Goal: Information Seeking & Learning: Learn about a topic

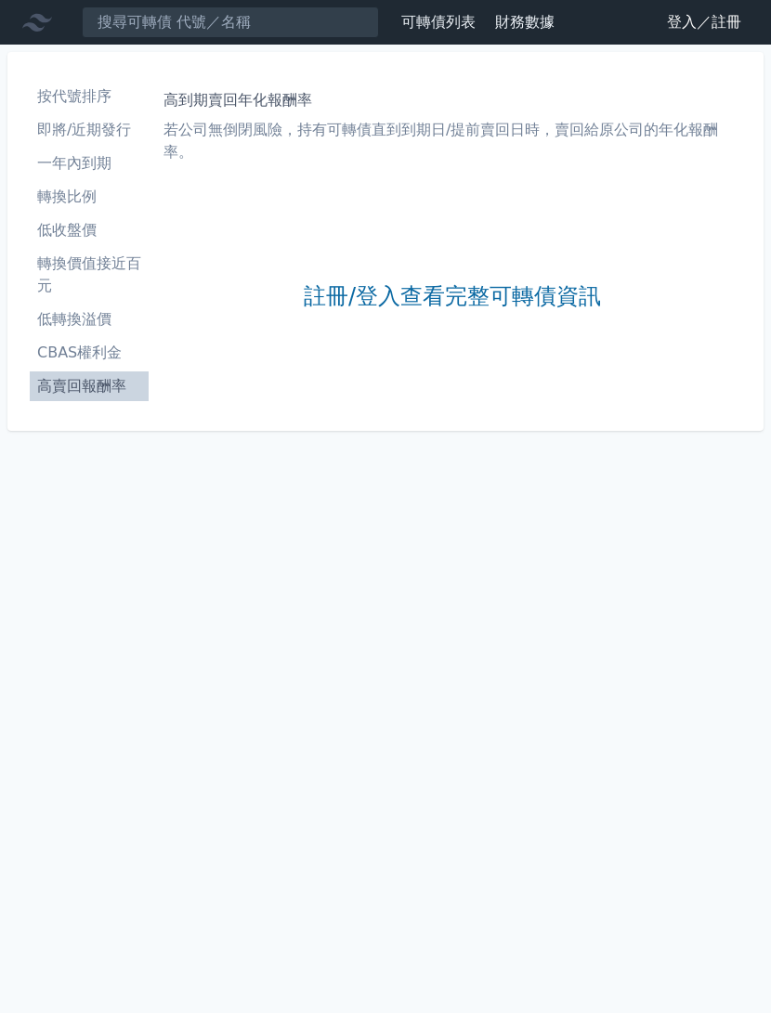
scroll to position [56, 0]
click at [587, 495] on div "可轉債列表 財務數據 可轉債列表 財務數據 登入／註冊 登入／註冊 按代號排序 即將/近期發行 一年內到期 轉換比例 低收盤價 轉換價值接近百元" at bounding box center [385, 506] width 771 height 1013
click at [588, 498] on div "可轉債列表 財務數據 可轉債列表 財務數據 登入／註冊 登入／註冊 按代號排序 即將/近期發行 一年內到期 轉換比例 低收盤價 轉換價值接近百元" at bounding box center [385, 506] width 771 height 1013
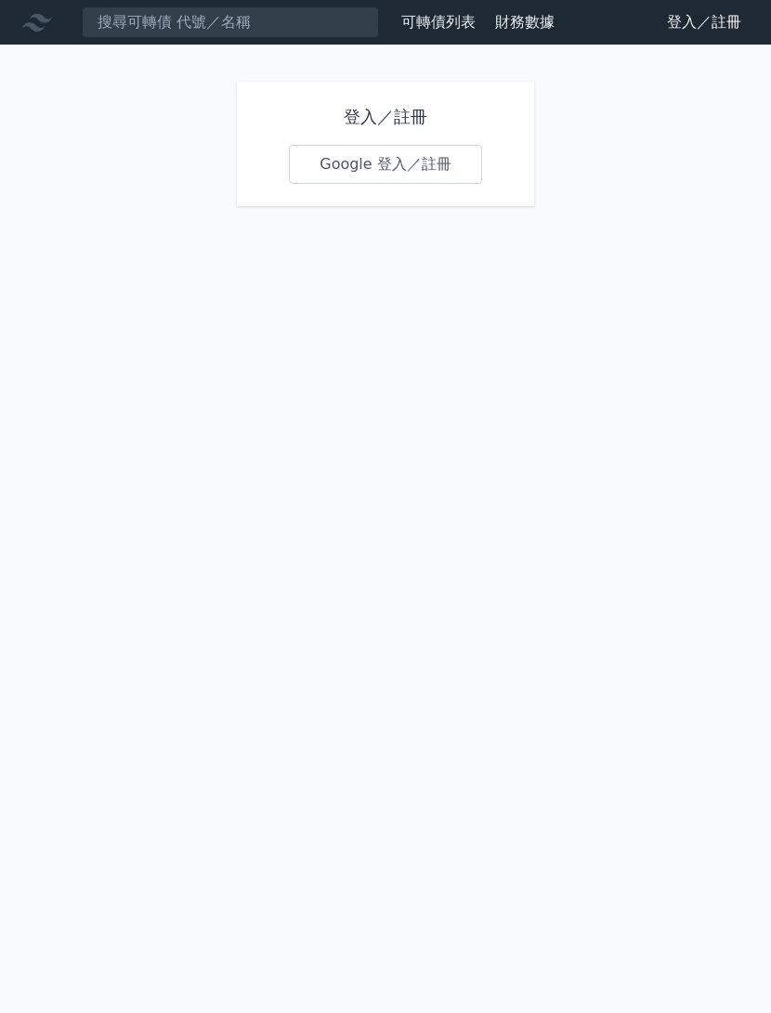
click at [361, 173] on link "Google 登入／註冊" at bounding box center [385, 164] width 193 height 39
click at [391, 163] on link "Google 登入／註冊" at bounding box center [385, 164] width 193 height 39
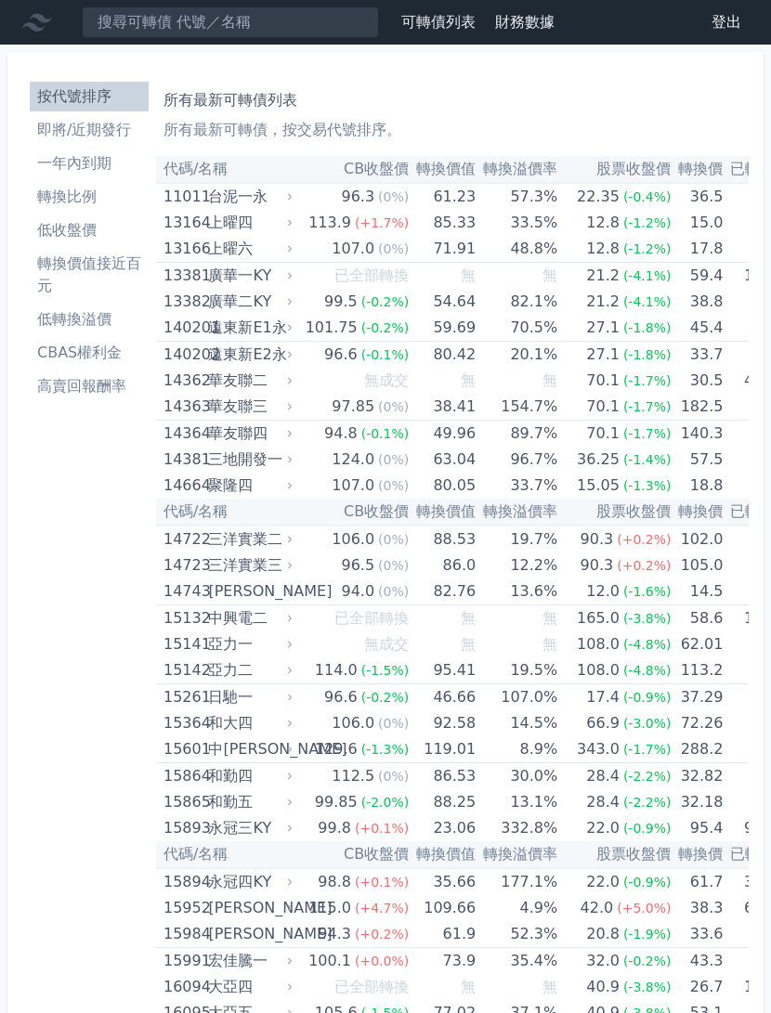
click at [97, 387] on li "高賣回報酬率" at bounding box center [89, 386] width 119 height 22
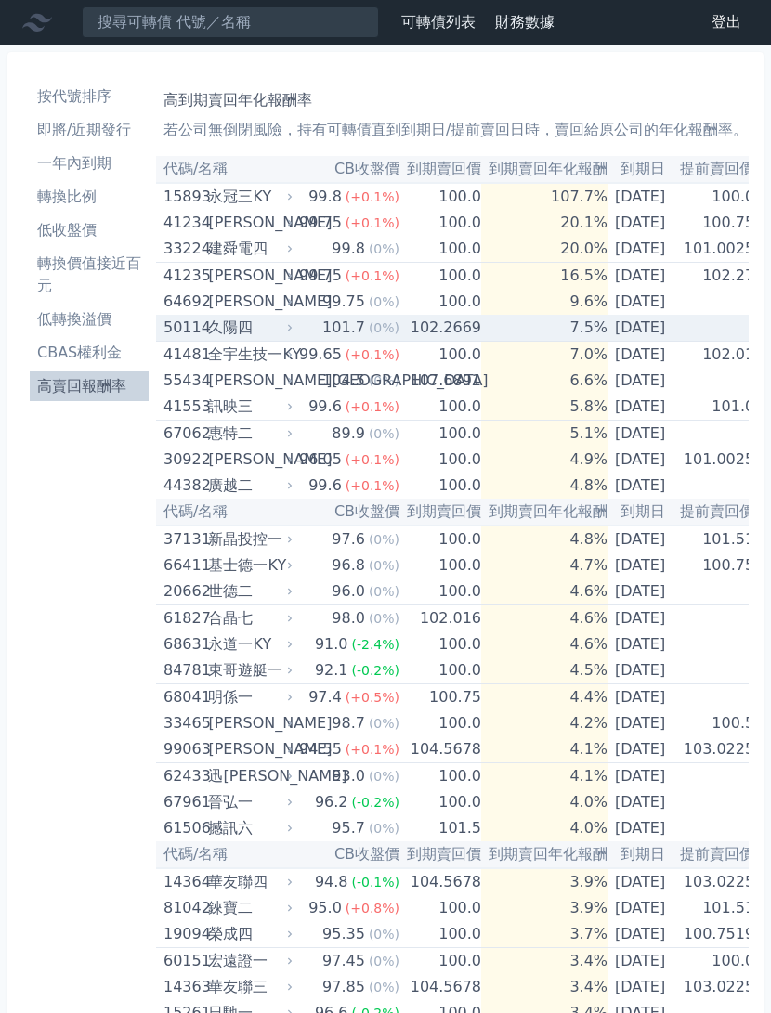
click at [658, 331] on td "[DATE]" at bounding box center [639, 328] width 65 height 27
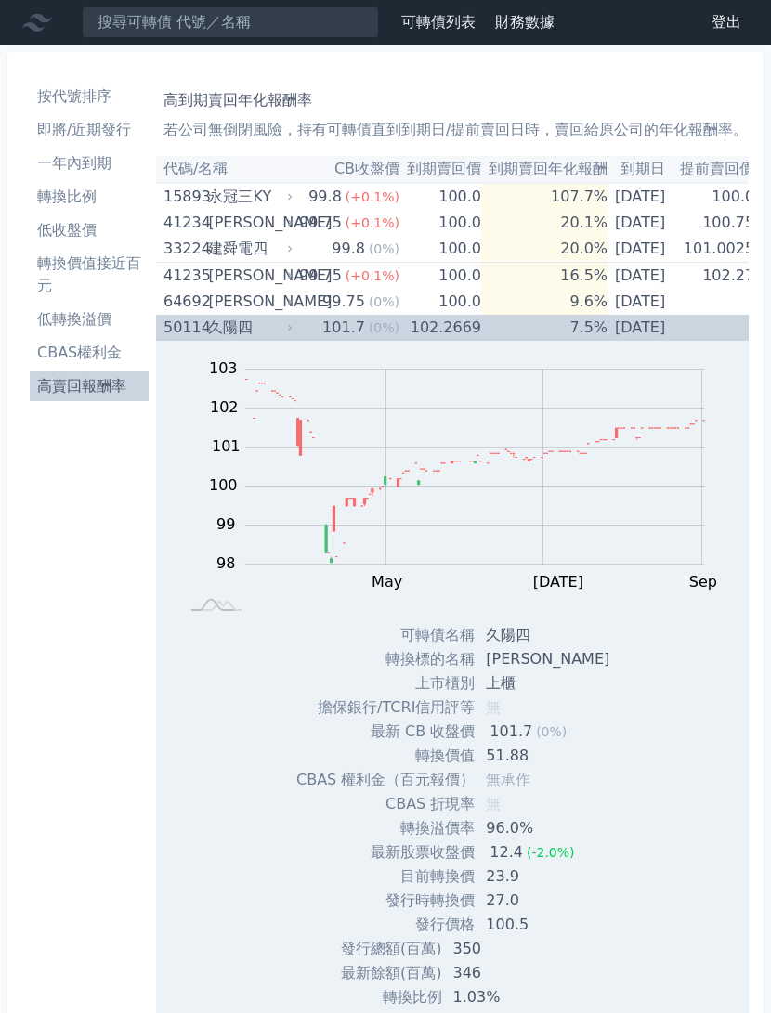
click at [629, 340] on td "[DATE]" at bounding box center [639, 328] width 65 height 26
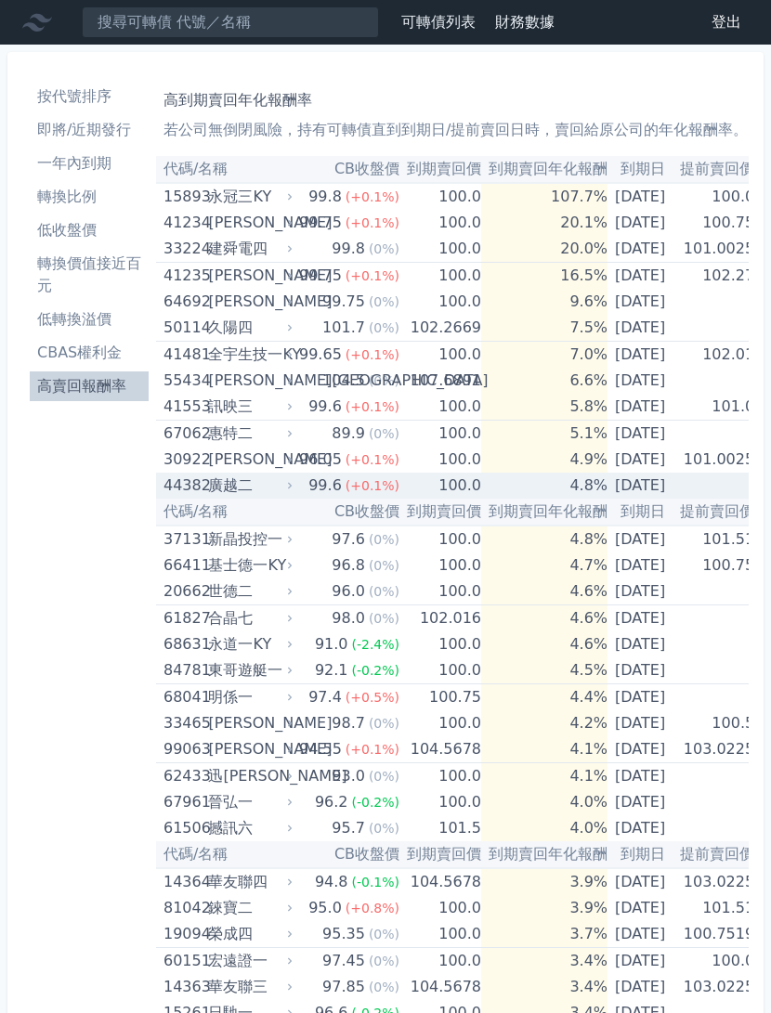
click at [638, 488] on td "[DATE]" at bounding box center [639, 486] width 65 height 26
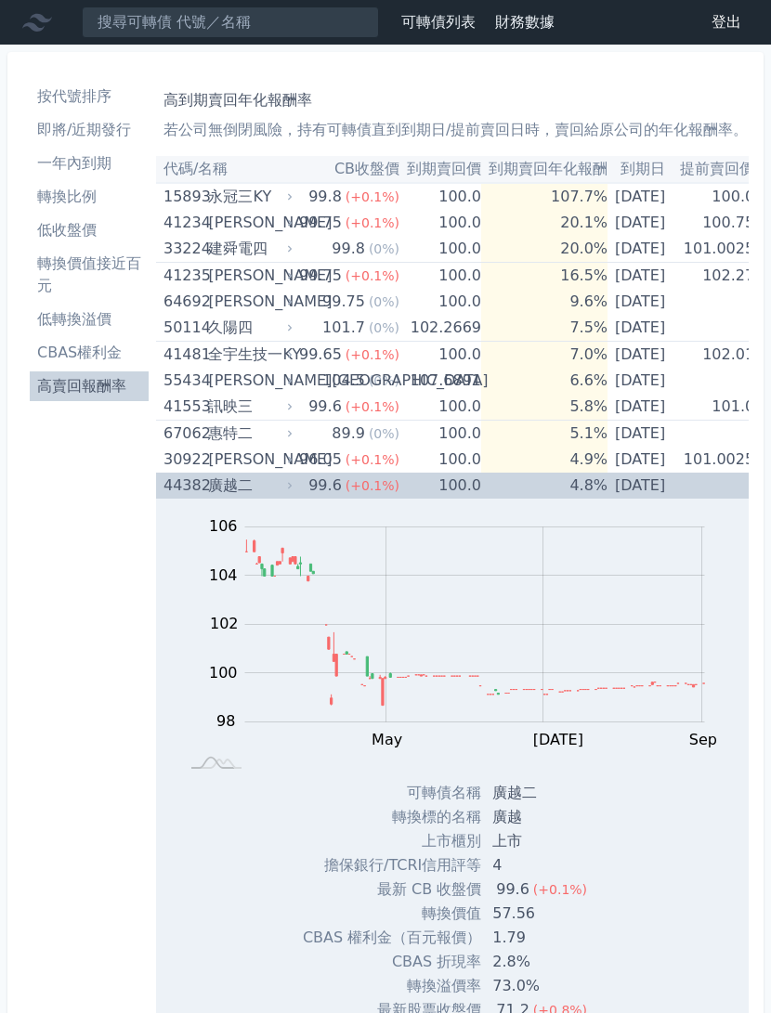
click at [646, 489] on td "[DATE]" at bounding box center [639, 486] width 65 height 26
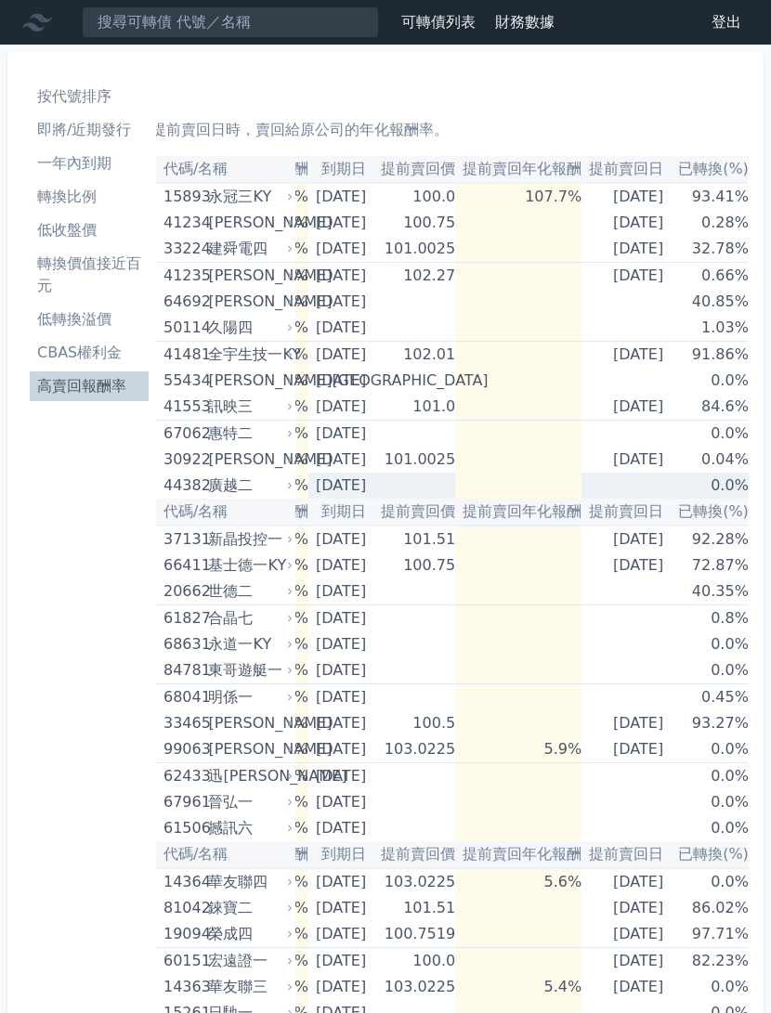
scroll to position [0, 332]
click at [640, 380] on td at bounding box center [625, 381] width 89 height 26
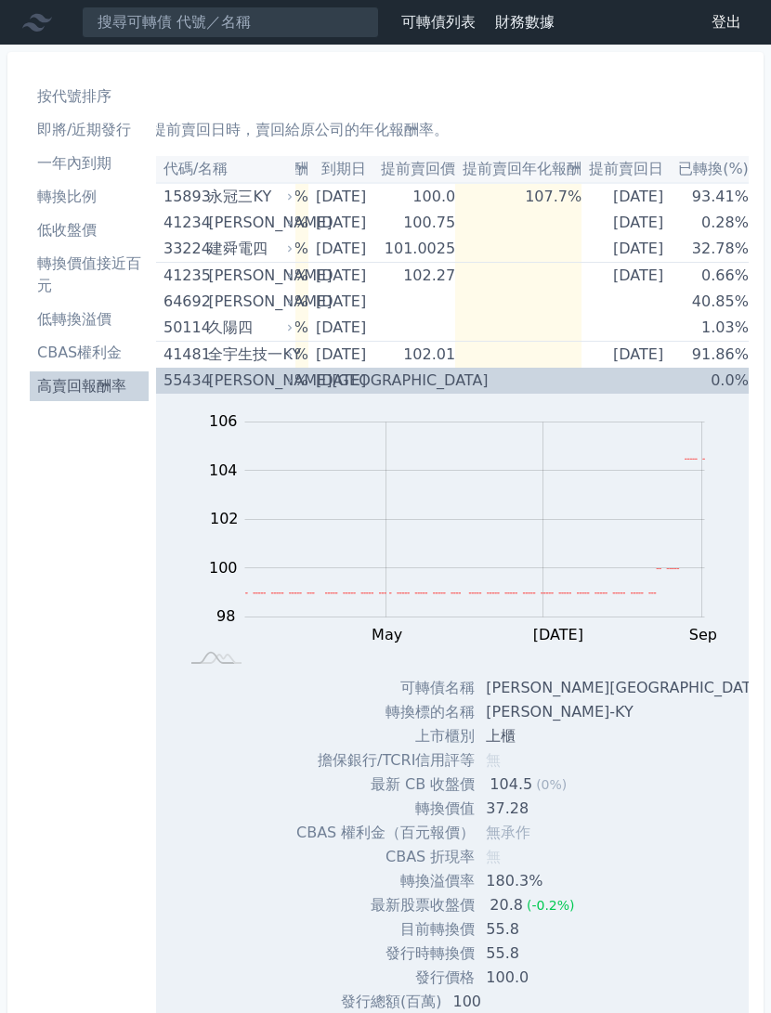
click at [650, 371] on td at bounding box center [625, 381] width 89 height 26
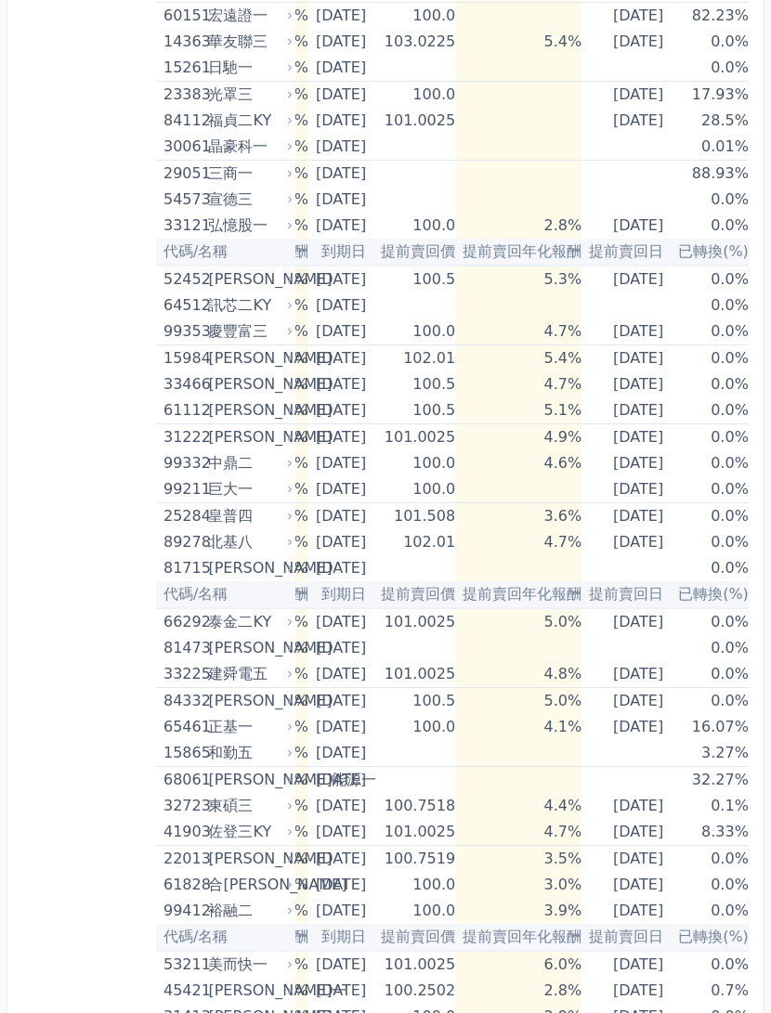
scroll to position [988, 0]
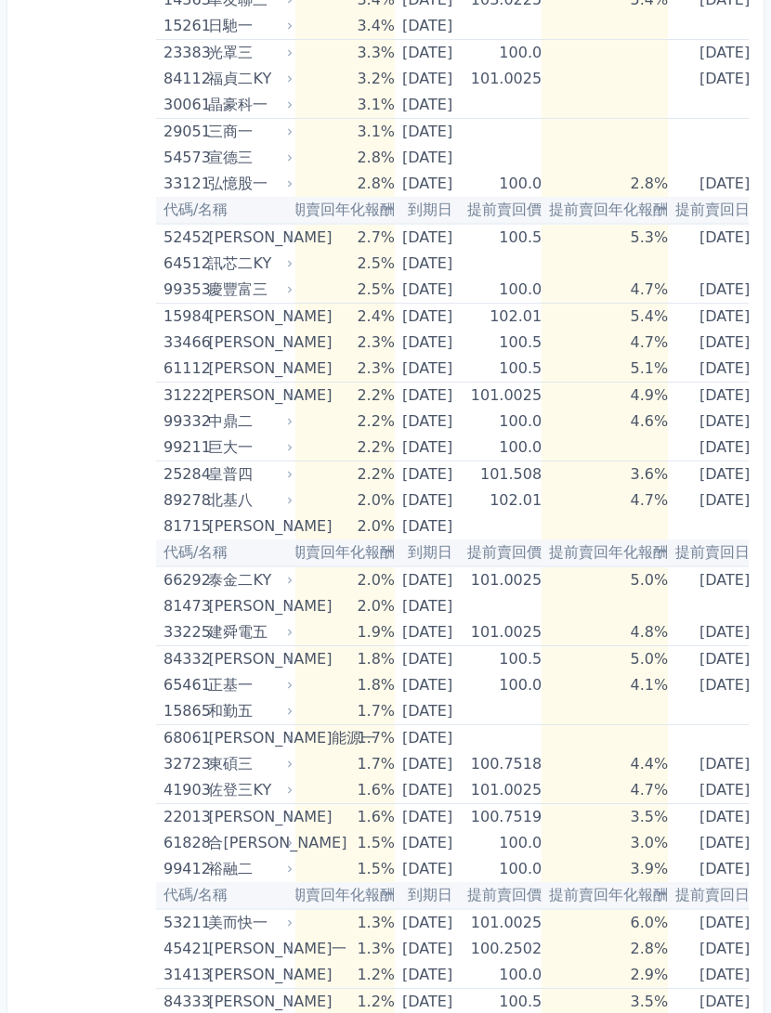
click at [759, 469] on div "按代號排序 即將/近期發行 一年內到期 轉換比例 低收盤價 轉換價值接近百元 低轉換溢價 CBAS權利金 高賣回報酬率 高到期賣回年化報酬率 若公司無倒閉風險…" at bounding box center [385, 63] width 756 height 1998
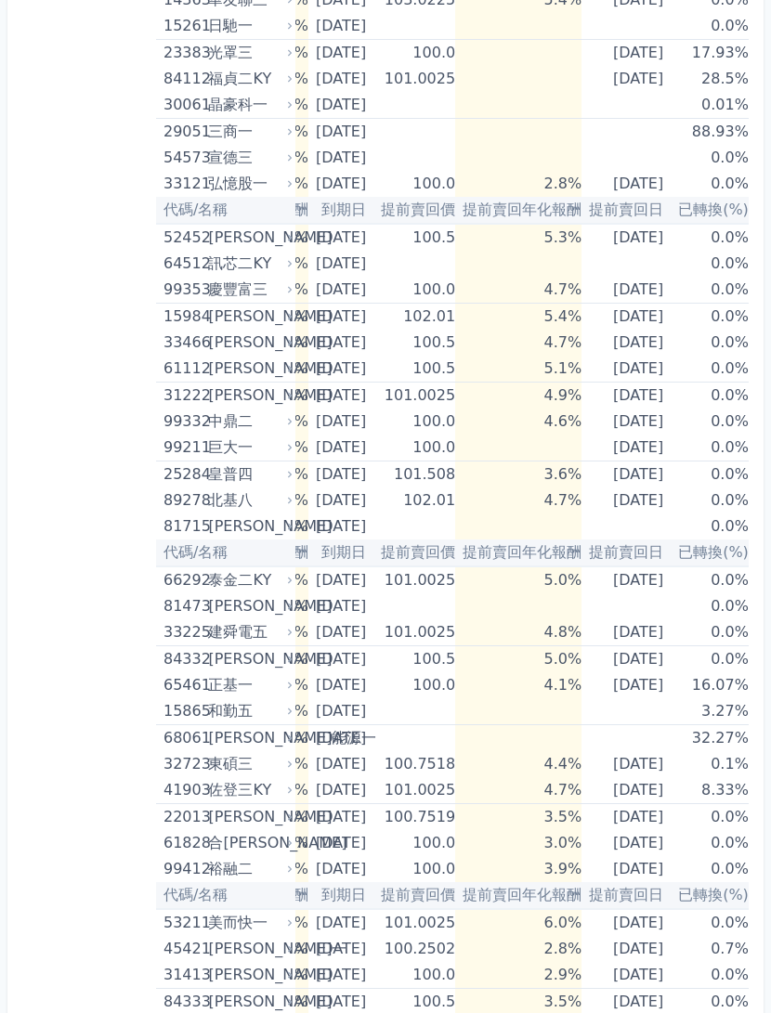
scroll to position [0, 331]
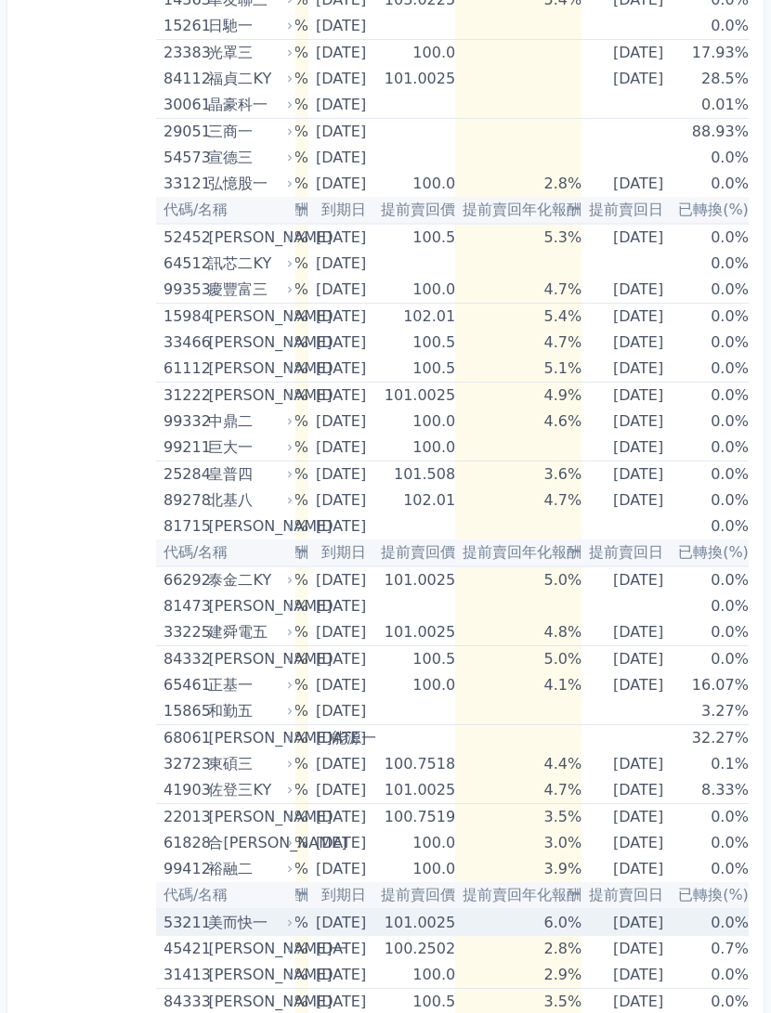
click at [598, 917] on td "[DATE]" at bounding box center [625, 921] width 89 height 27
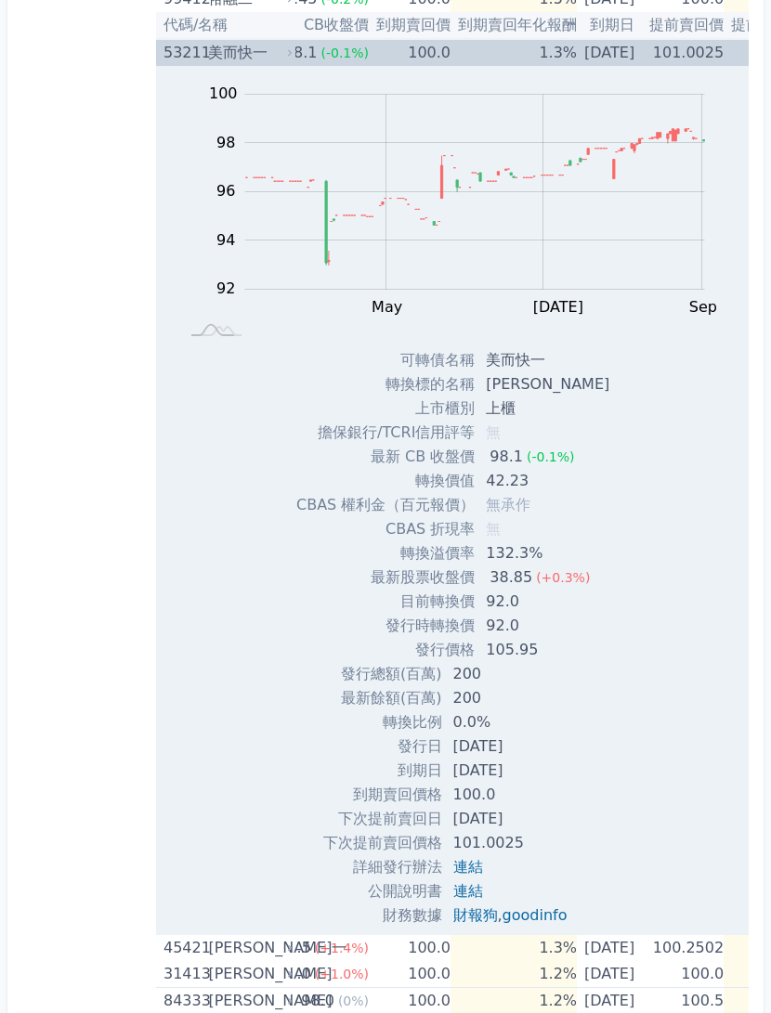
scroll to position [0, 37]
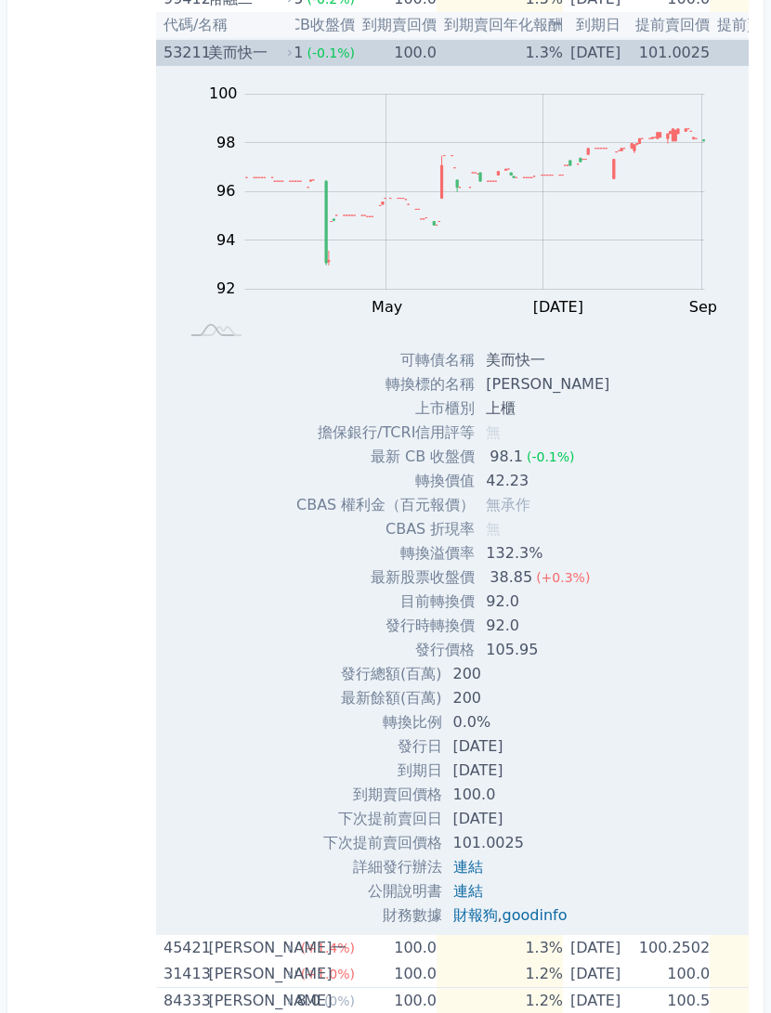
click at [666, 523] on div "Zoom Out 100 90 91 92 93 94 95 96 102 98 100 88 L Mar May [DATE] Sep Nov 100% C…" at bounding box center [452, 497] width 592 height 862
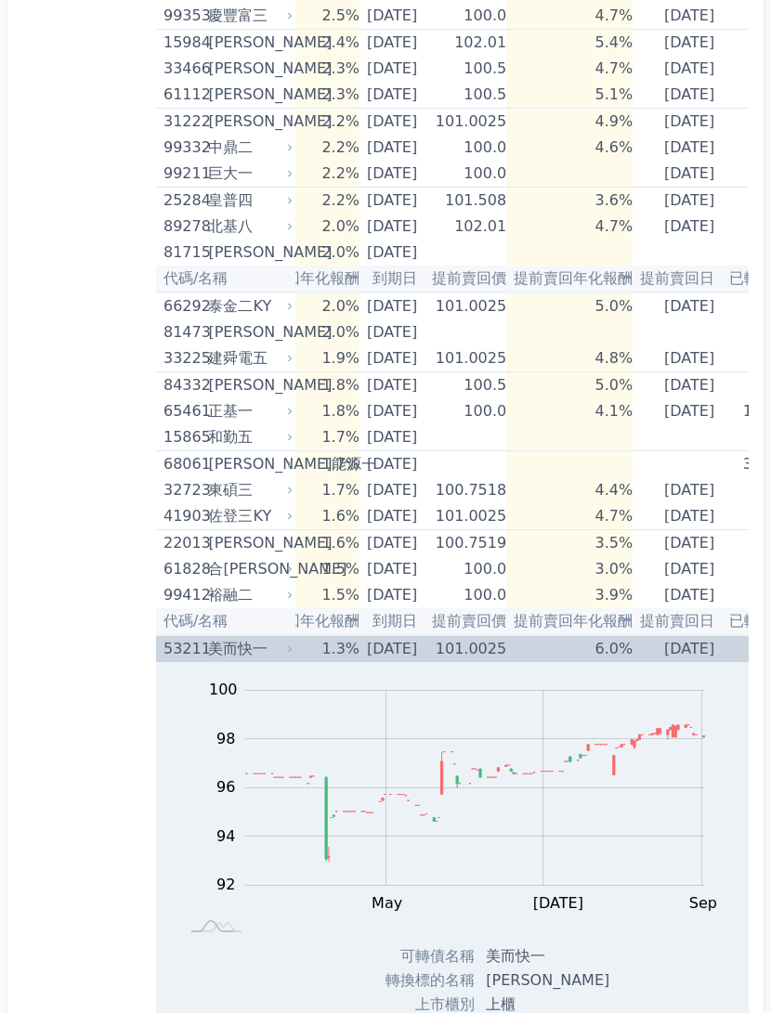
scroll to position [0, 249]
click at [631, 651] on td "6.0%" at bounding box center [568, 647] width 126 height 27
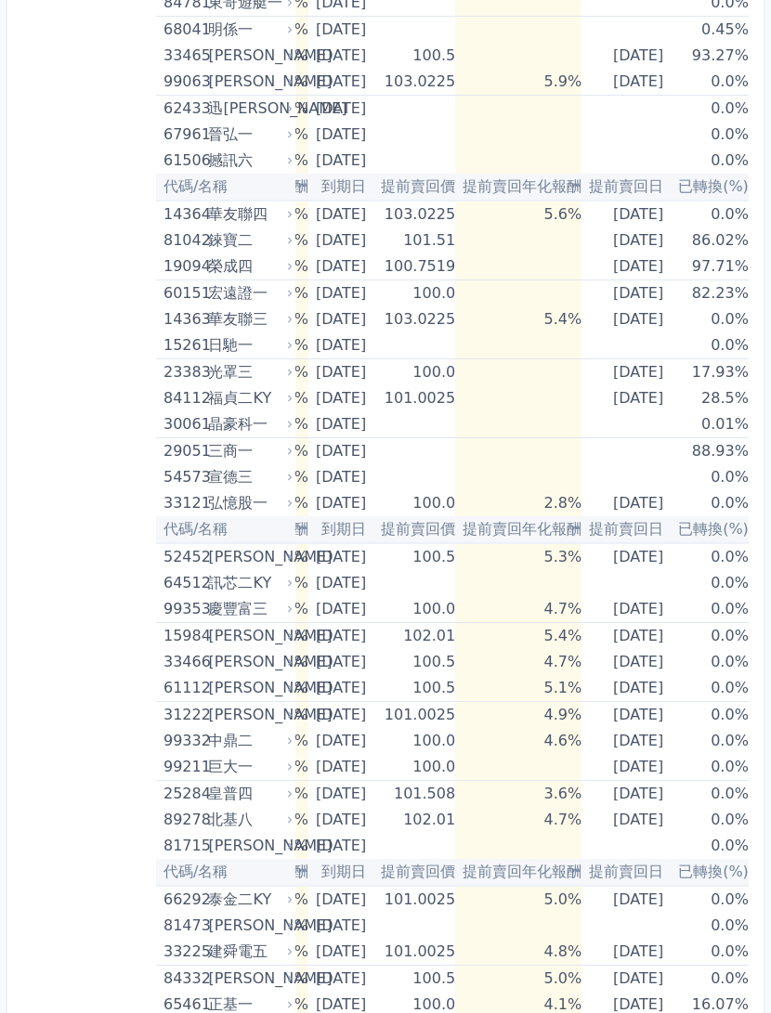
scroll to position [0, 332]
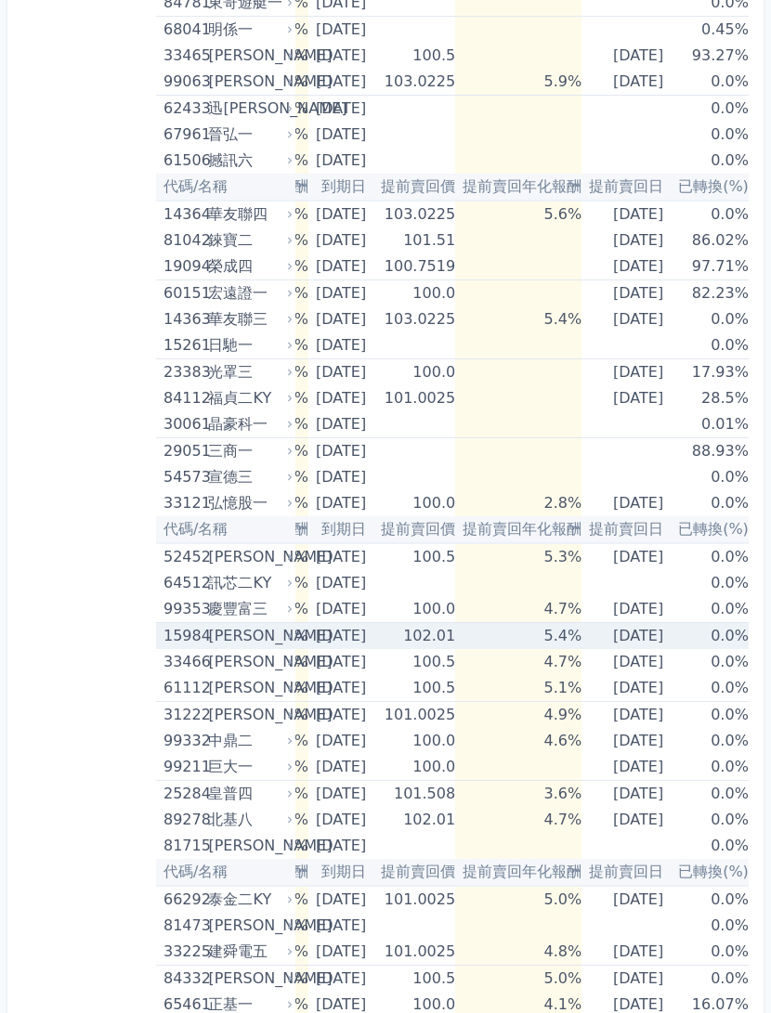
click at [637, 646] on td "[DATE]" at bounding box center [625, 636] width 89 height 27
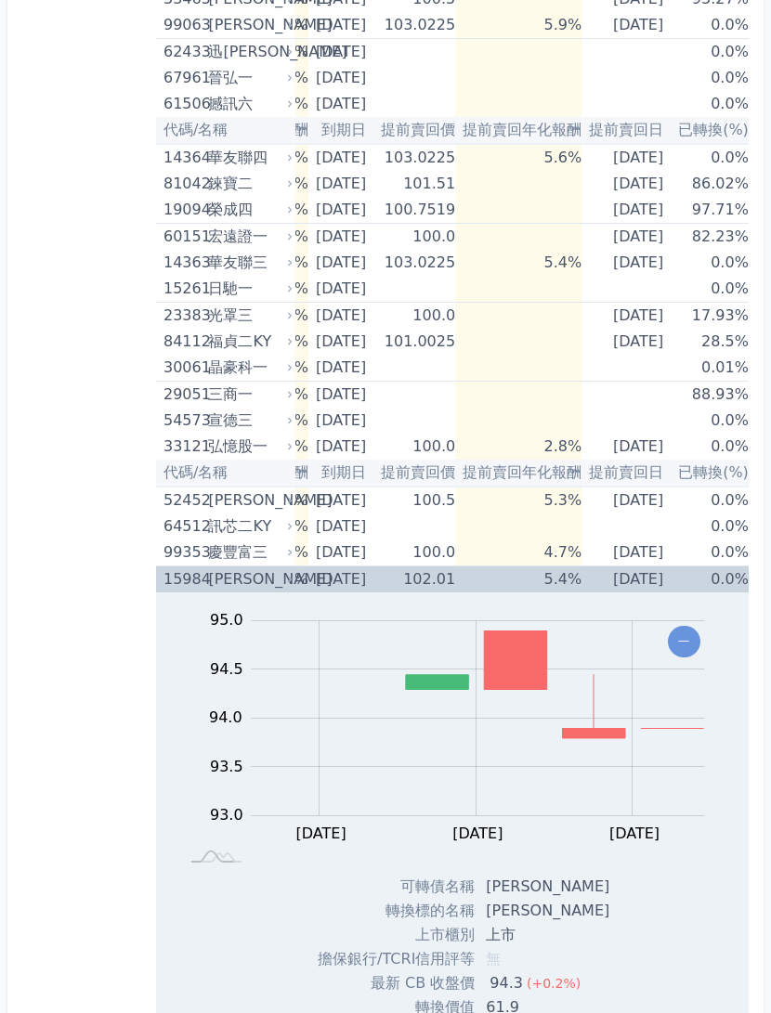
scroll to position [722, 0]
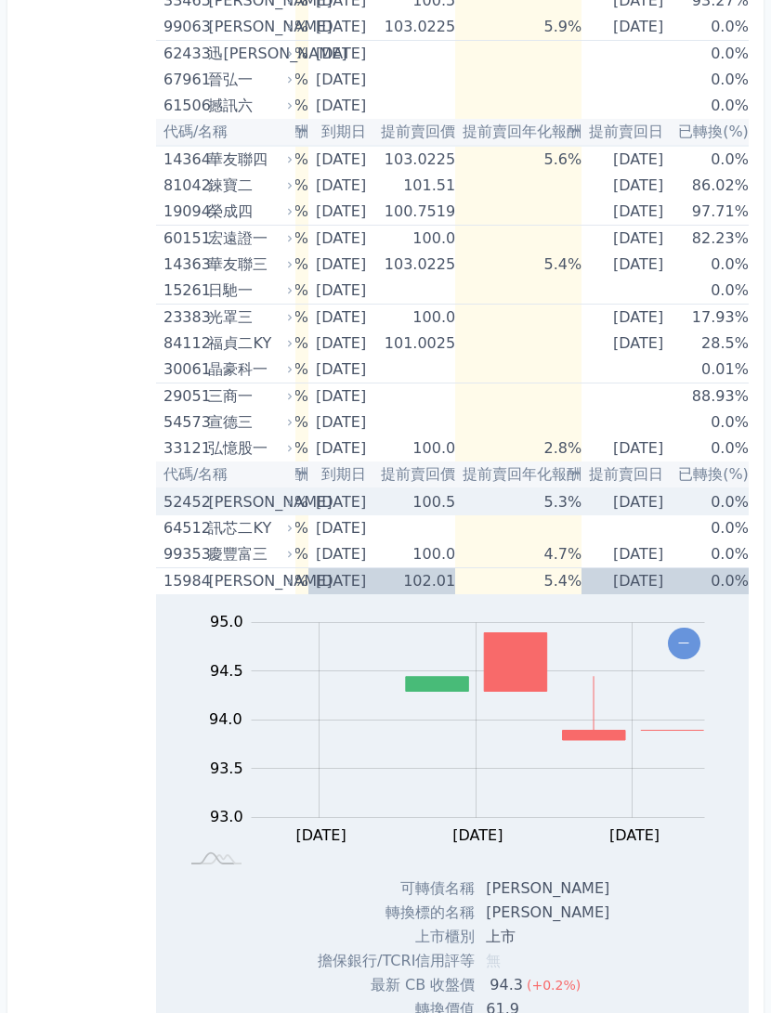
click at [631, 513] on td "[DATE]" at bounding box center [625, 501] width 89 height 27
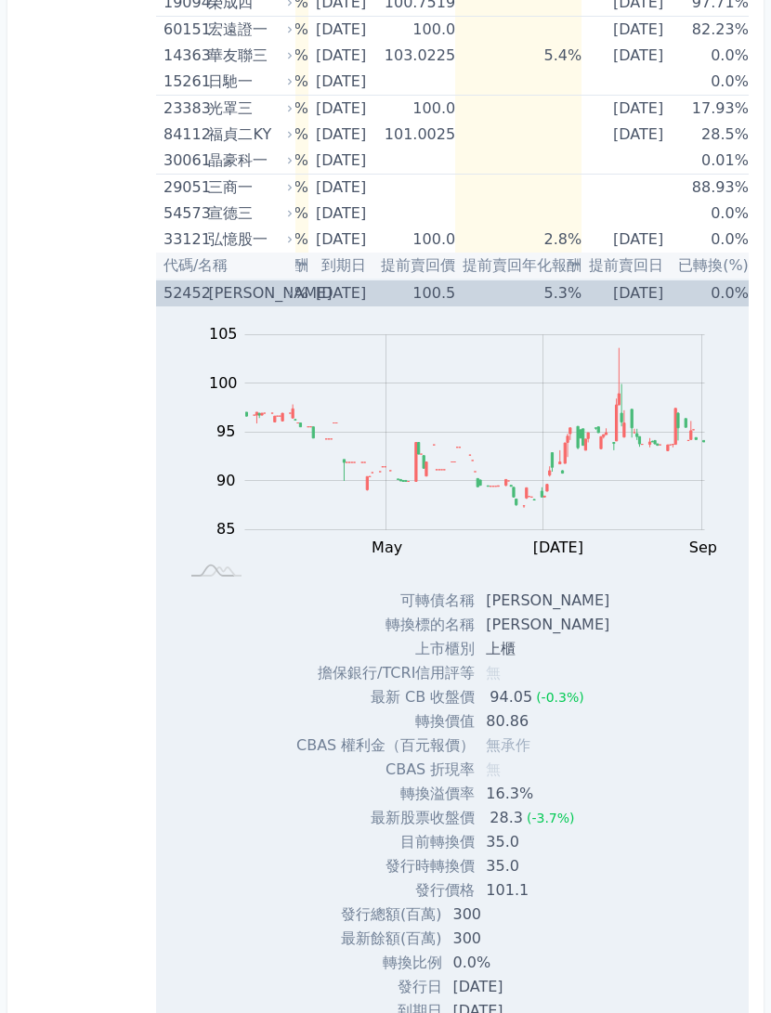
scroll to position [950, 0]
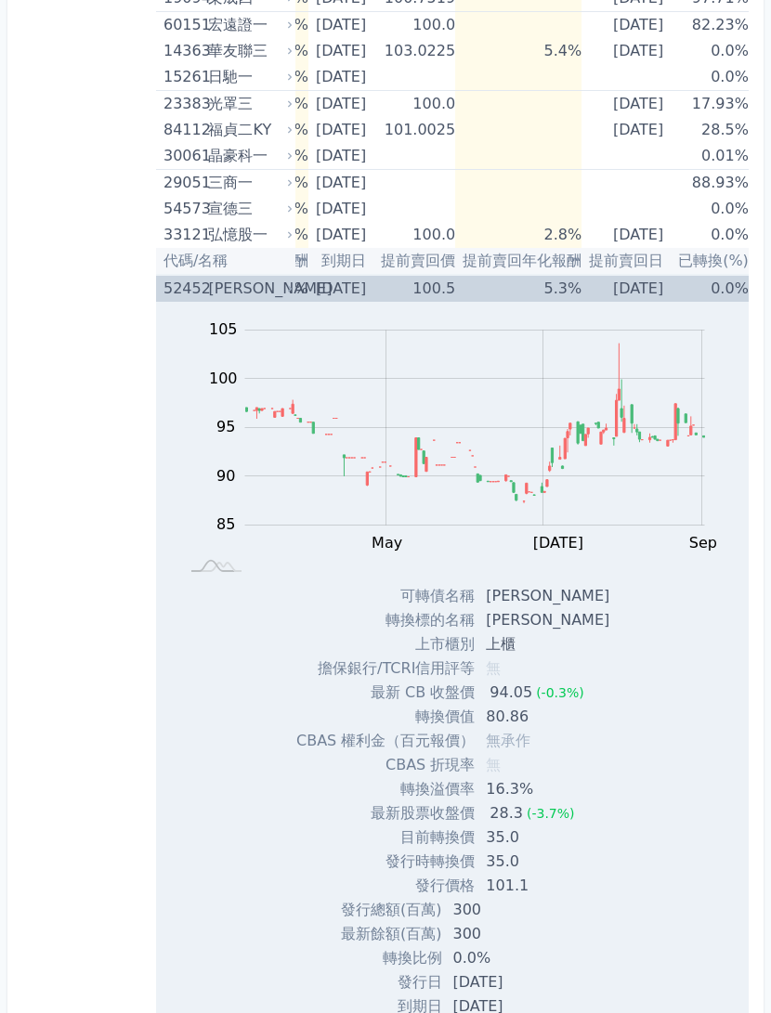
click at [605, 837] on div "可轉債名稱 智晶二 轉換標的名稱 智晶 上市櫃別 上櫃 擔保銀行/TCRI信用評等 無 最新 CB 收盤價 94.05 (-0.3%) 轉換價值 80.86" at bounding box center [452, 741] width 357 height 314
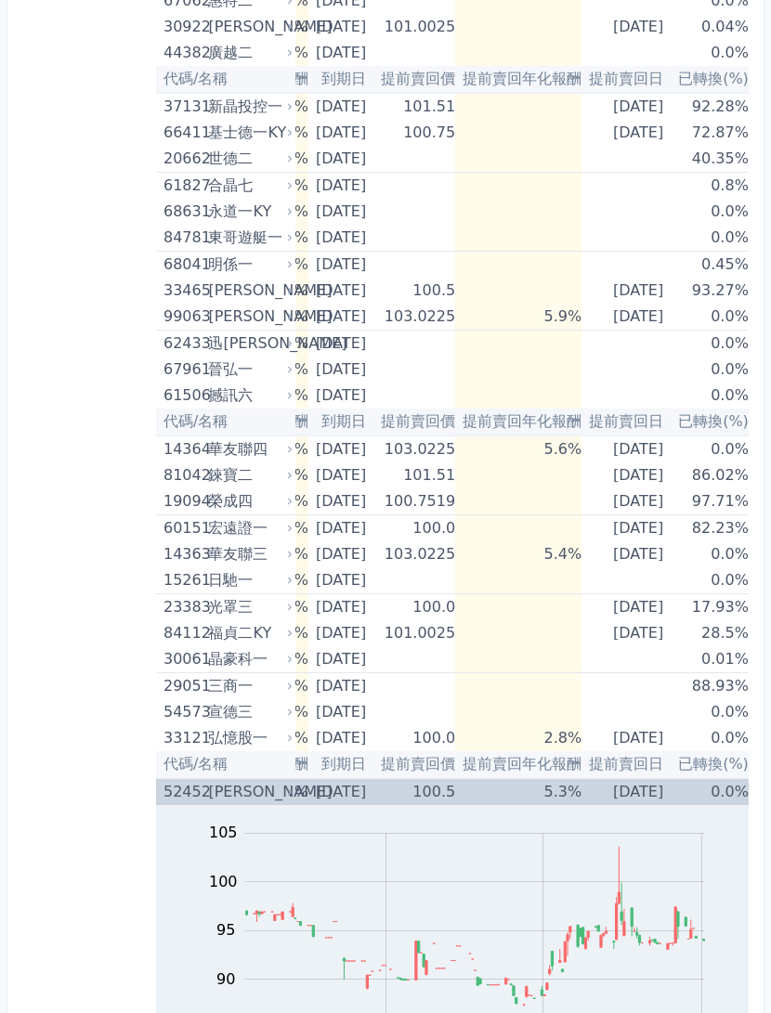
click at [596, 793] on td "[DATE]" at bounding box center [625, 791] width 89 height 27
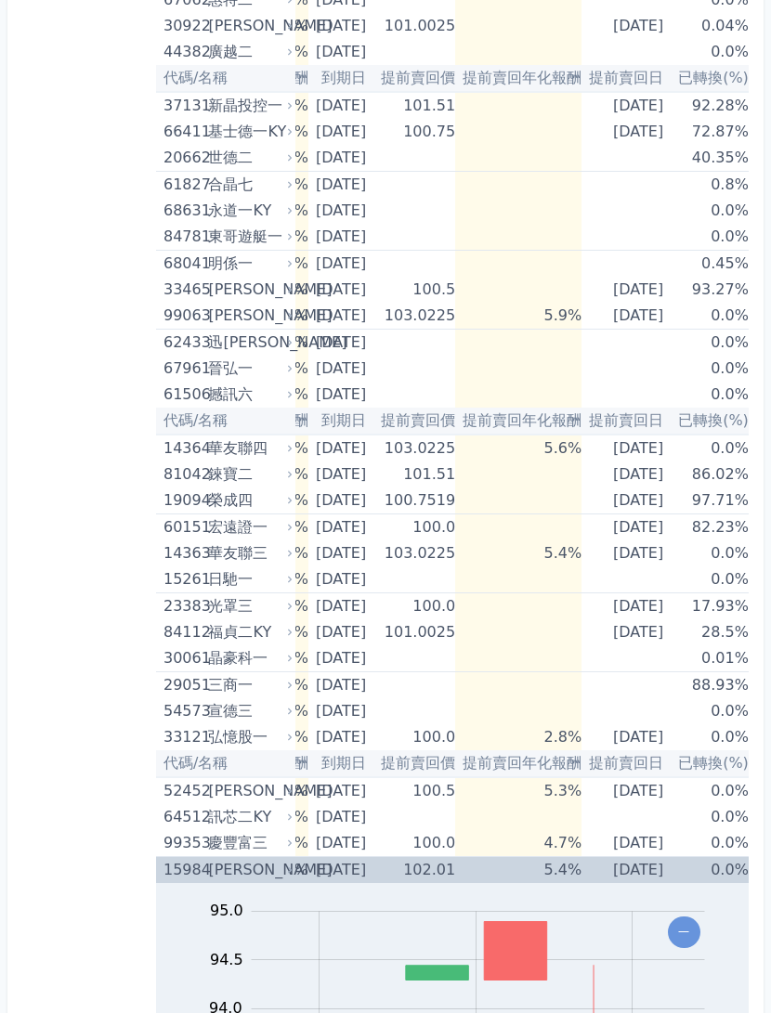
click at [632, 868] on td "[DATE]" at bounding box center [625, 870] width 89 height 27
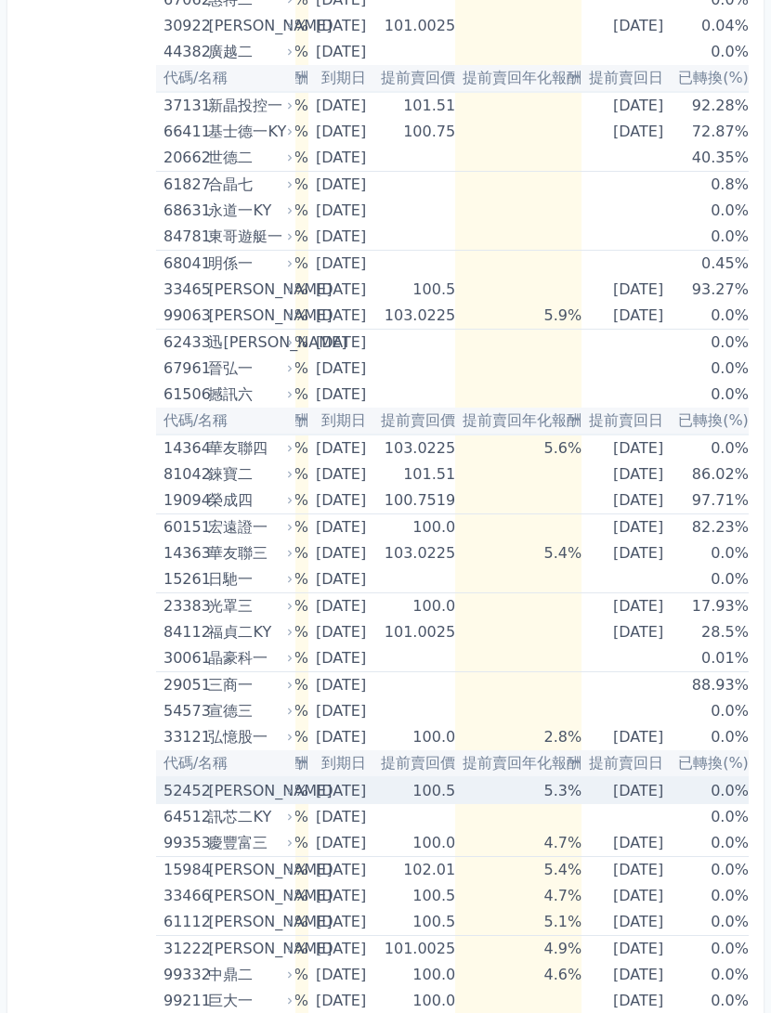
click at [655, 785] on td "[DATE]" at bounding box center [625, 790] width 89 height 27
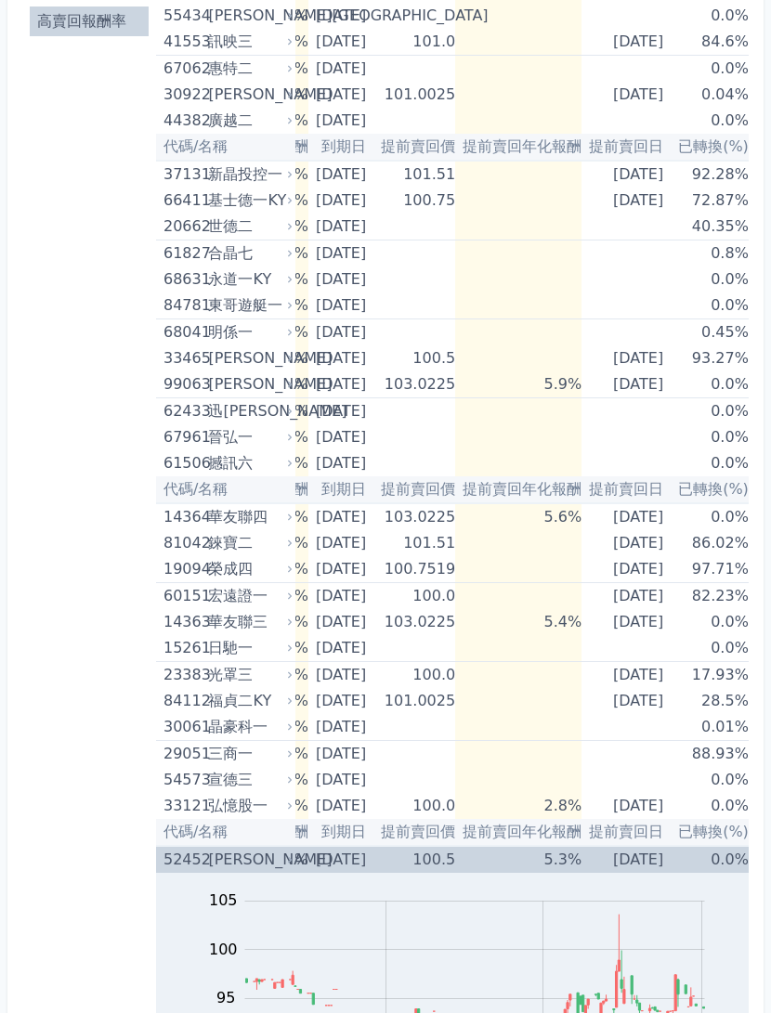
click at [593, 860] on td "[DATE]" at bounding box center [625, 859] width 89 height 27
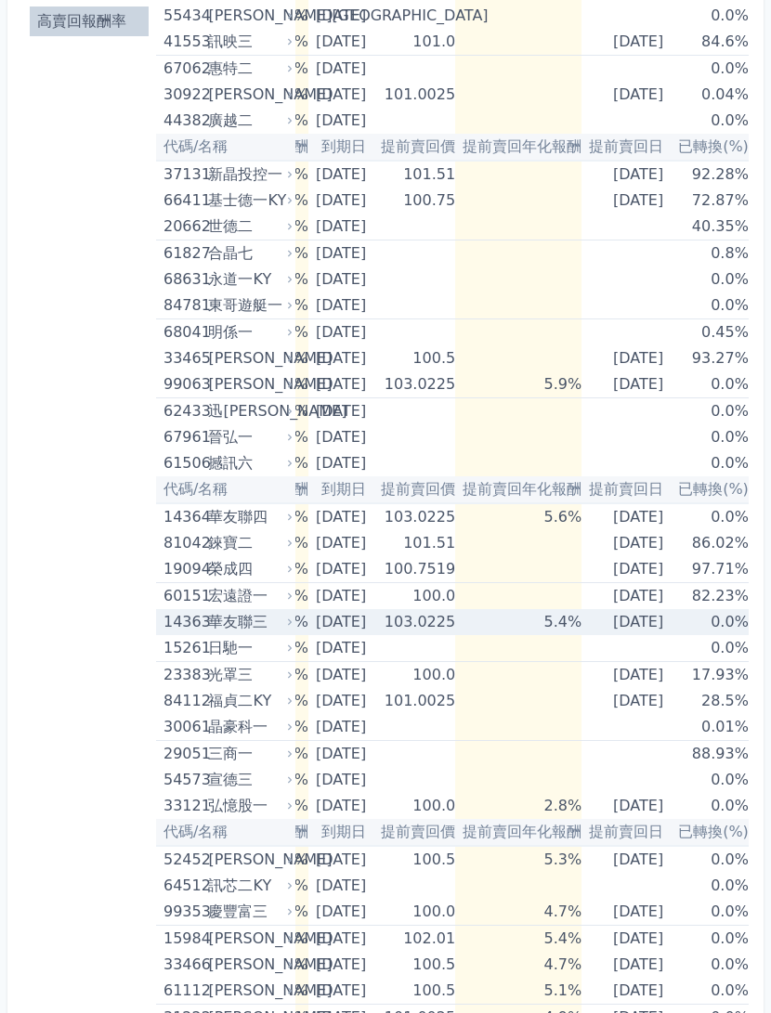
click at [639, 629] on td "[DATE]" at bounding box center [625, 622] width 89 height 26
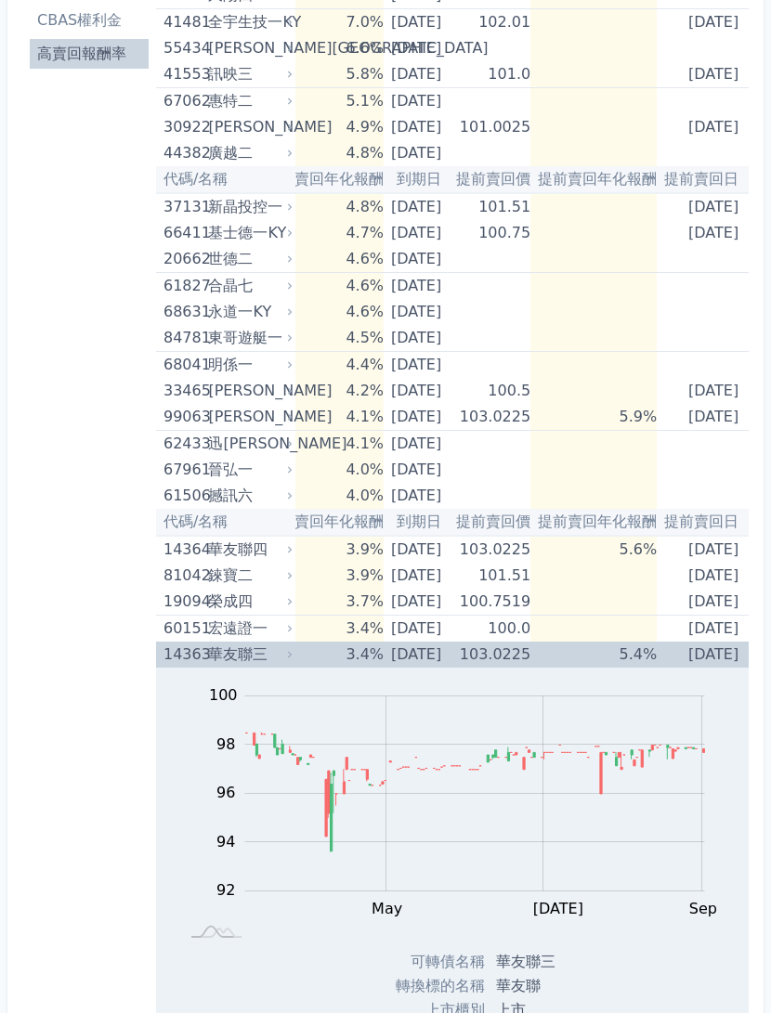
scroll to position [0, 226]
click at [655, 656] on td "5.4%" at bounding box center [591, 655] width 126 height 26
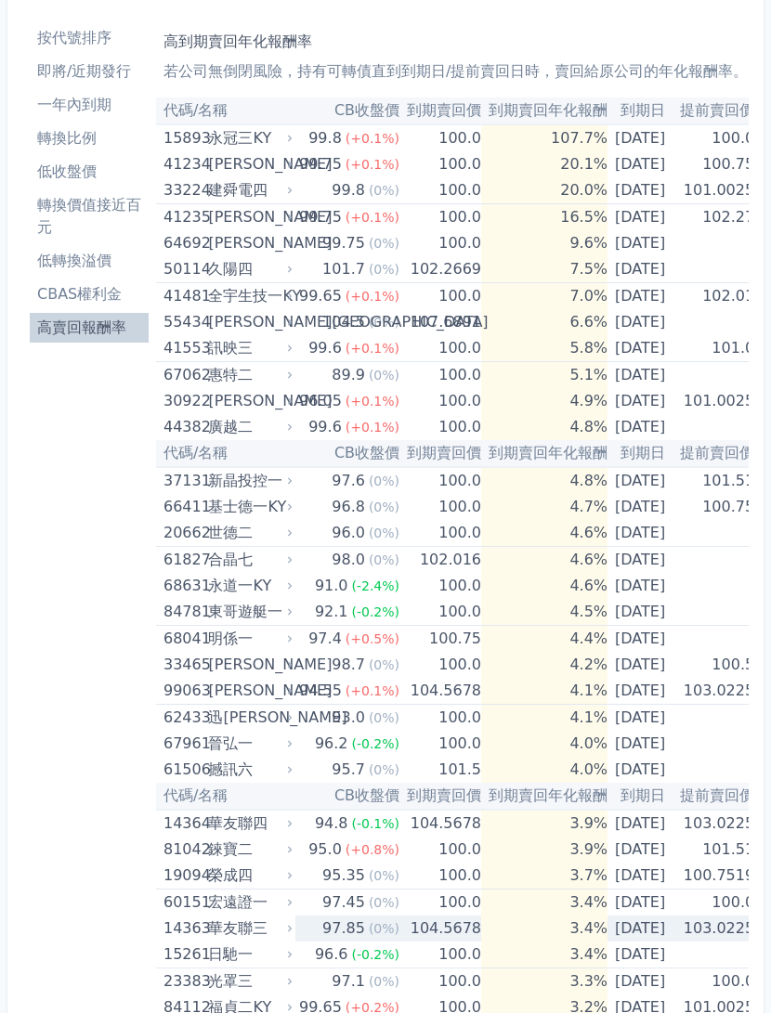
scroll to position [0, 0]
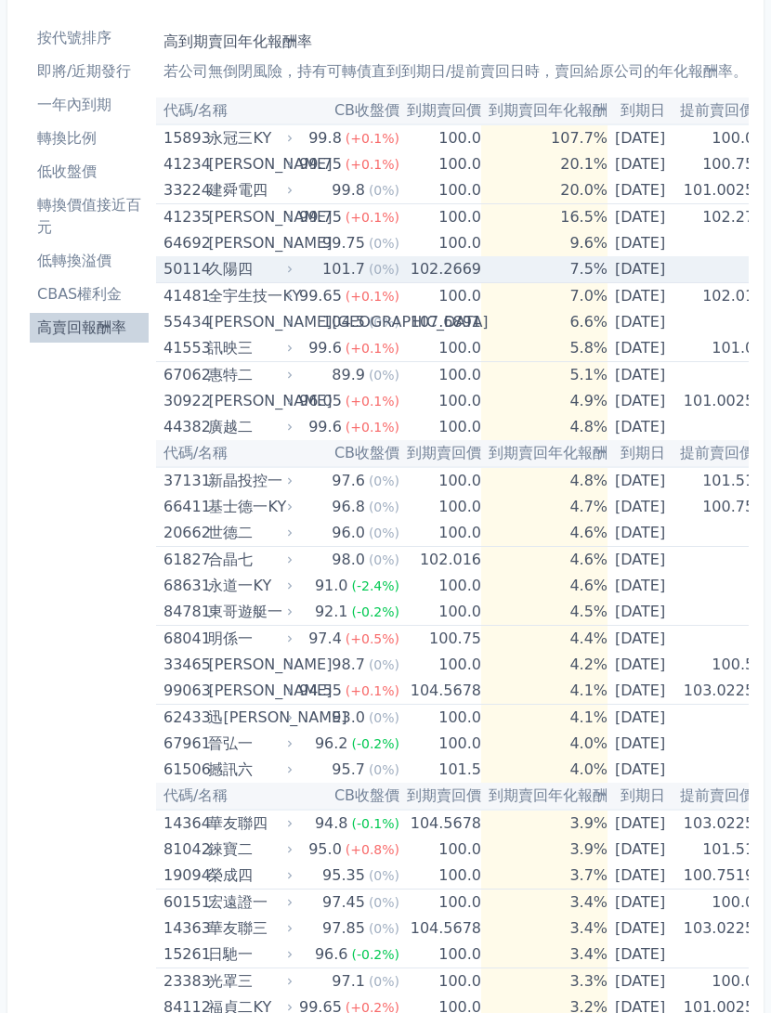
click at [671, 272] on td "[DATE]" at bounding box center [639, 269] width 65 height 27
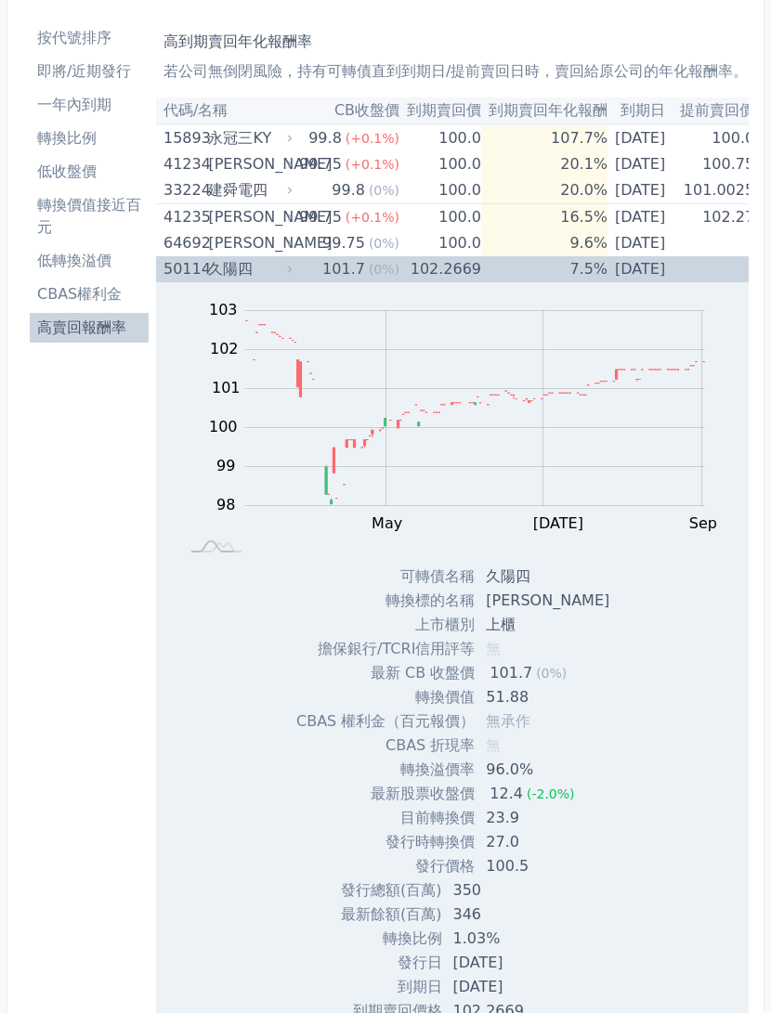
click at [672, 278] on td "[DATE]" at bounding box center [639, 269] width 65 height 26
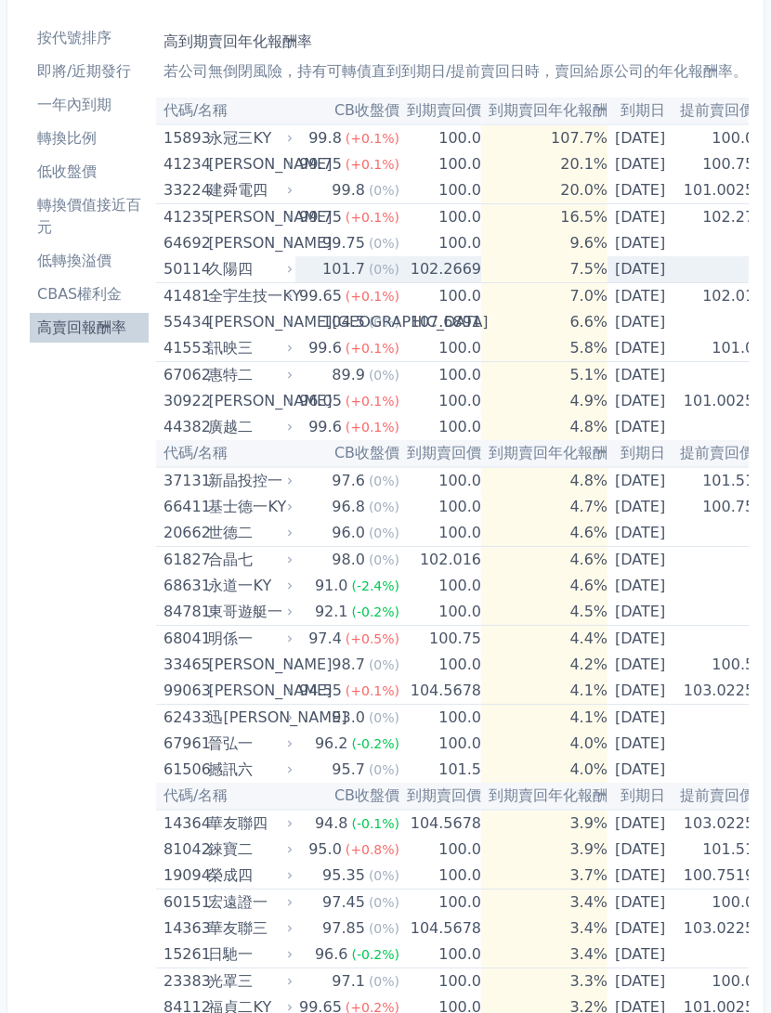
click at [657, 360] on td "[DATE]" at bounding box center [639, 348] width 65 height 27
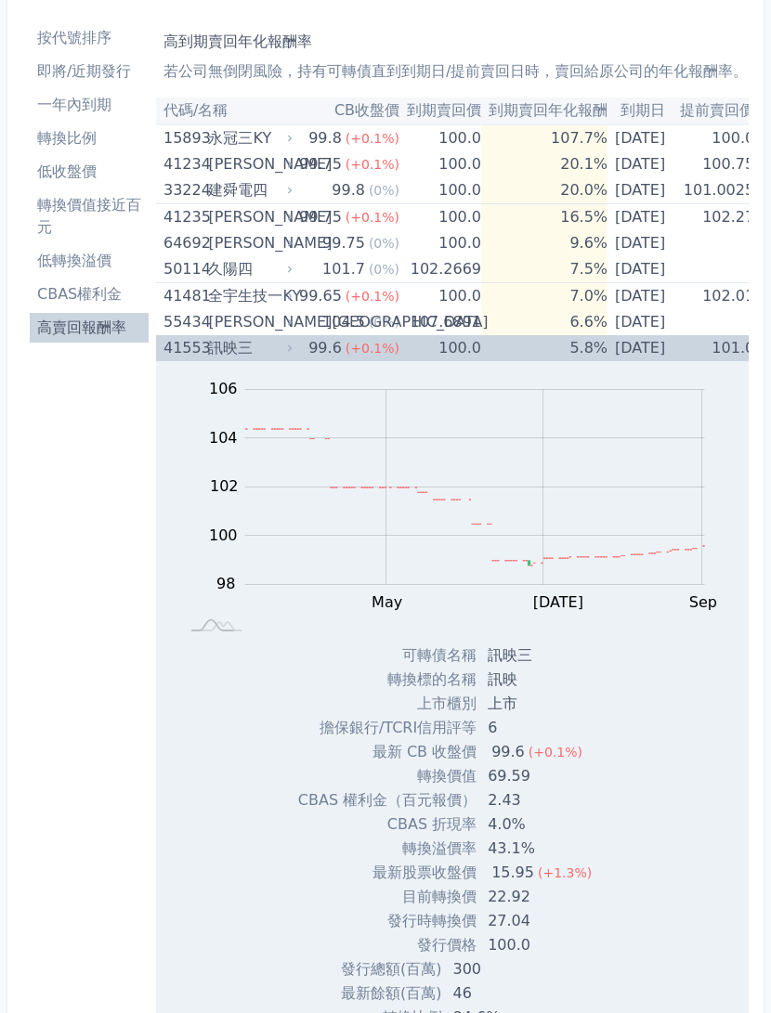
click at [643, 353] on td "[DATE]" at bounding box center [639, 348] width 65 height 26
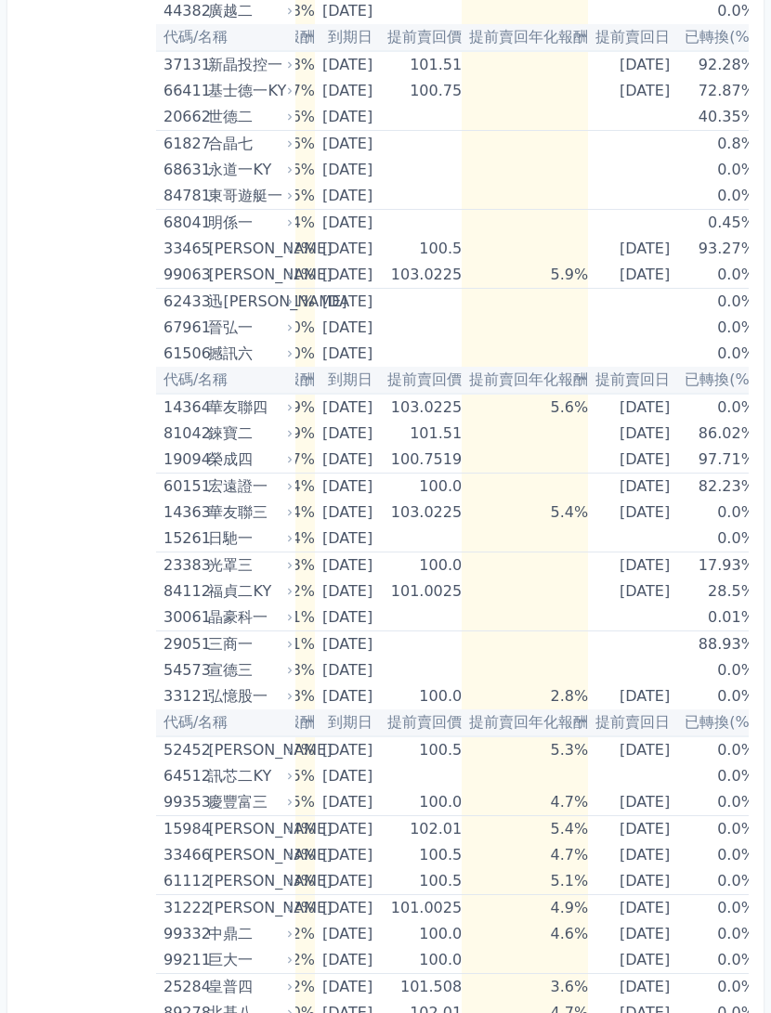
scroll to position [0, 293]
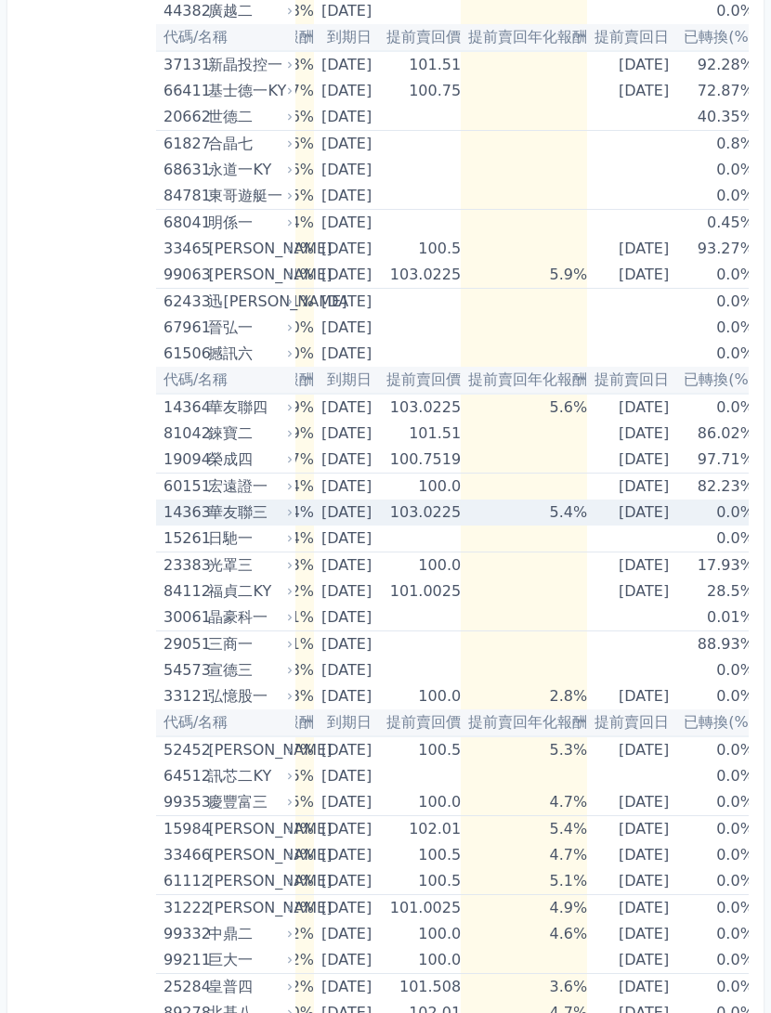
click at [670, 511] on td "[DATE]" at bounding box center [631, 513] width 89 height 26
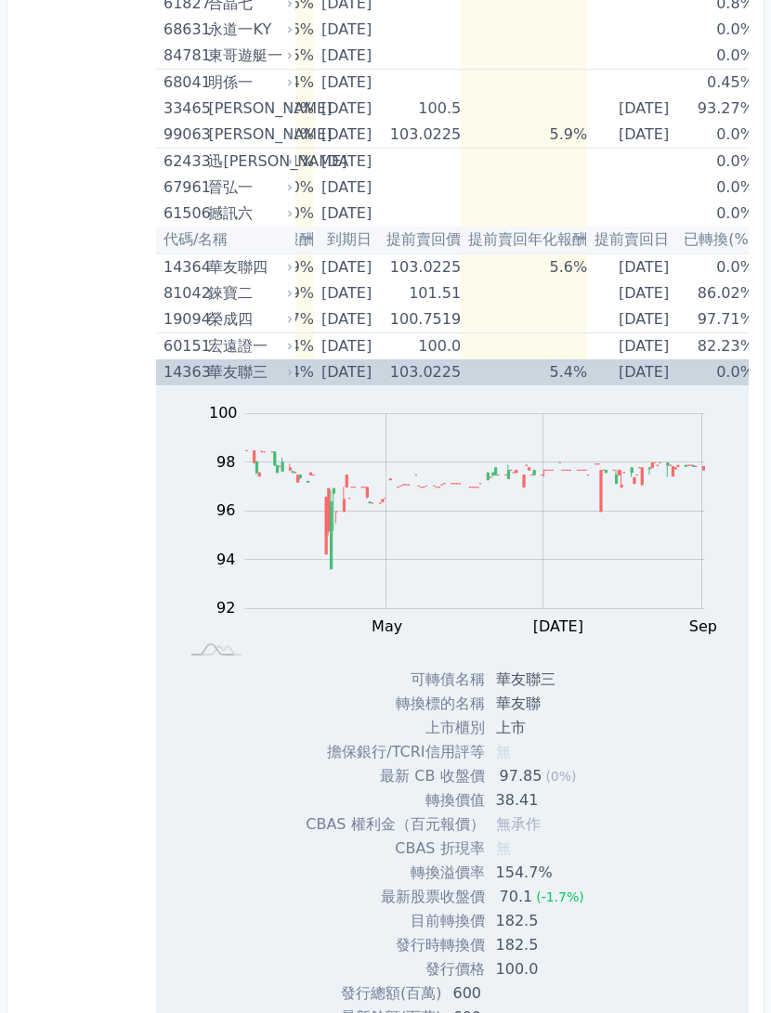
scroll to position [603, 0]
